Goal: Task Accomplishment & Management: Manage account settings

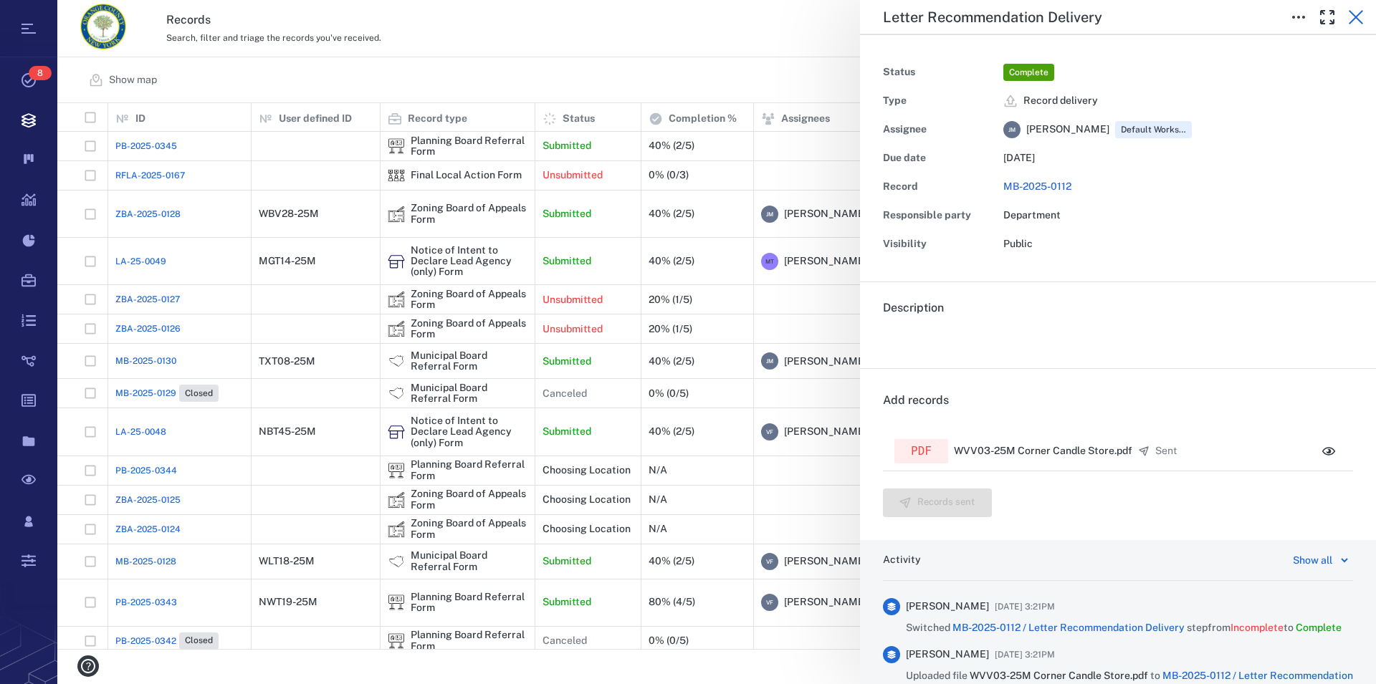
click at [1358, 16] on icon "button" at bounding box center [1355, 17] width 17 height 17
click at [1353, 11] on icon "button" at bounding box center [1355, 17] width 17 height 17
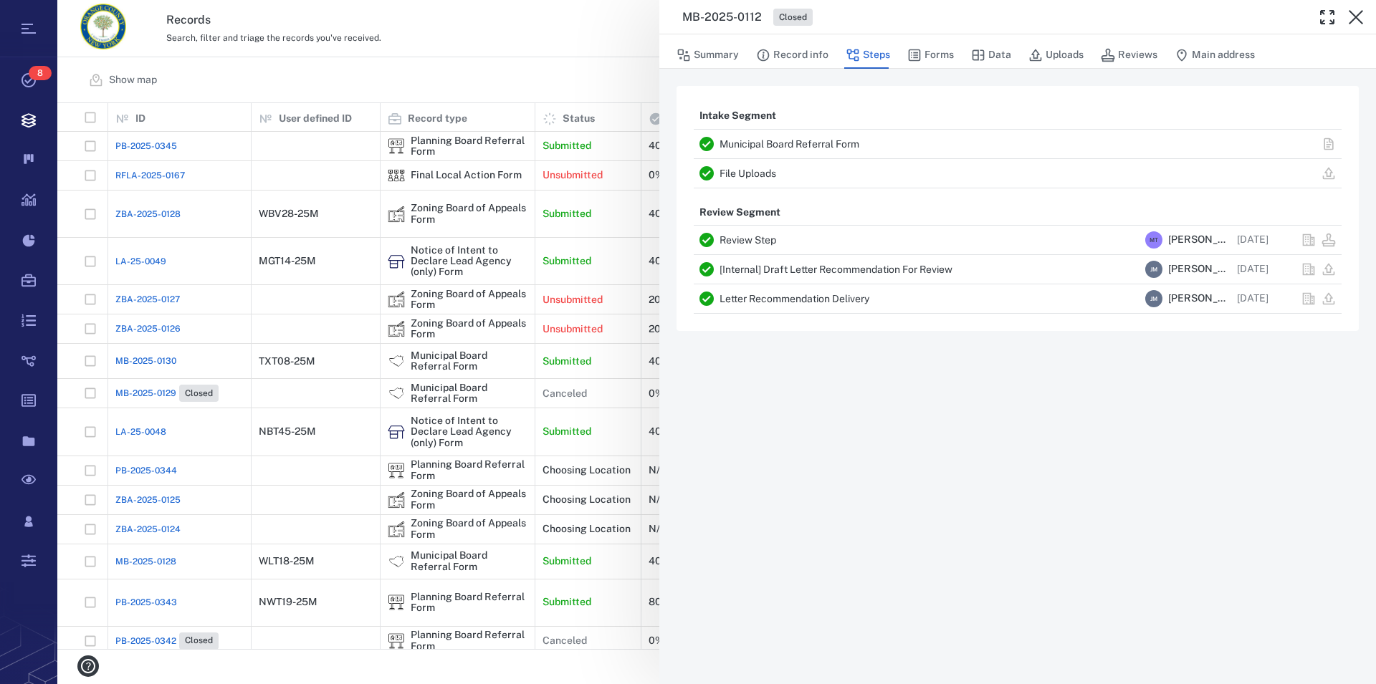
click at [1353, 11] on icon "button" at bounding box center [1355, 17] width 17 height 17
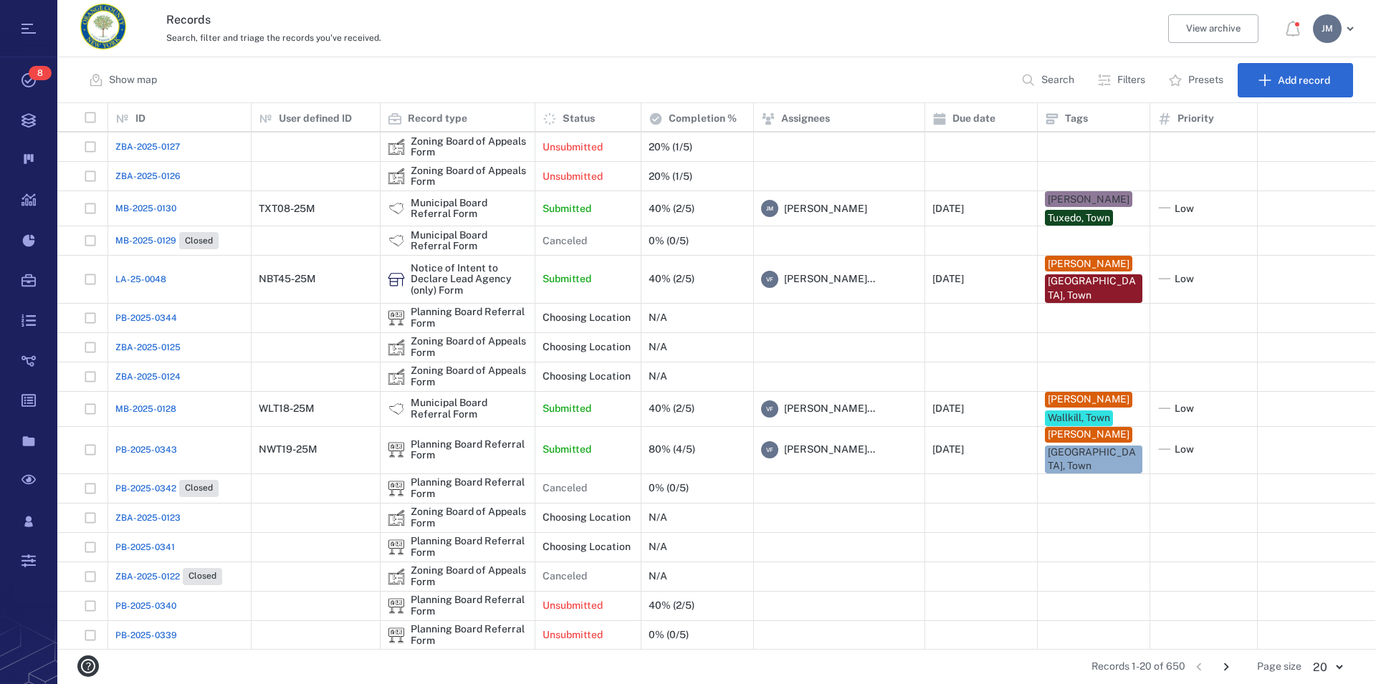
scroll to position [154, 0]
click at [1323, 30] on div "J M" at bounding box center [1327, 28] width 29 height 29
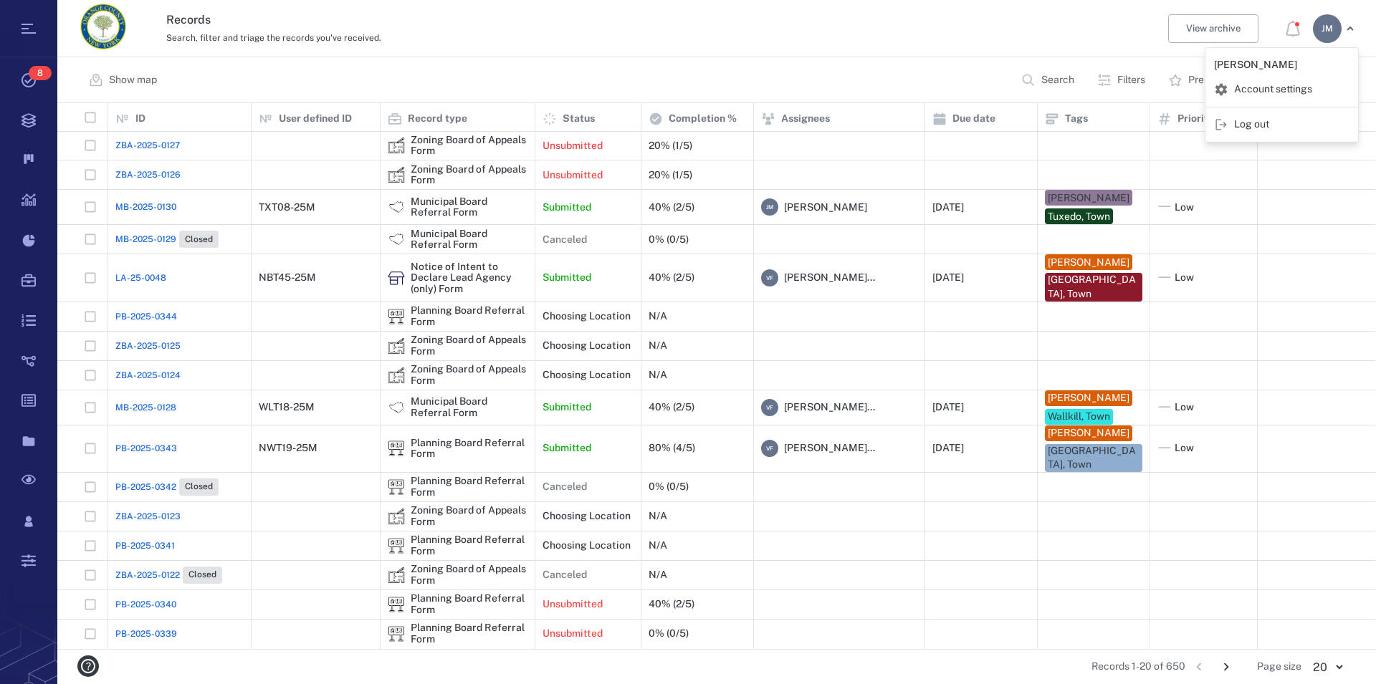
click at [1269, 130] on span "Log out" at bounding box center [1251, 125] width 35 height 14
